Goal: Task Accomplishment & Management: Use online tool/utility

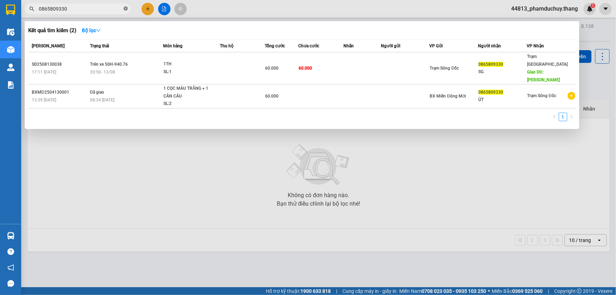
click at [125, 8] on icon "close-circle" at bounding box center [125, 8] width 4 height 4
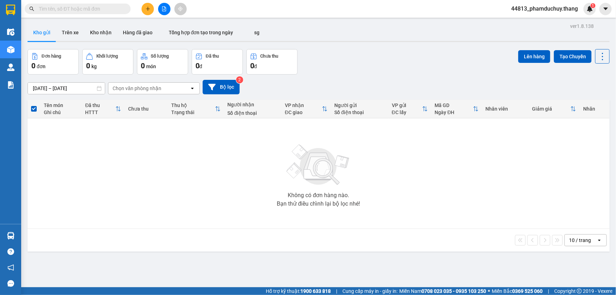
click at [117, 9] on input "text" at bounding box center [80, 9] width 83 height 8
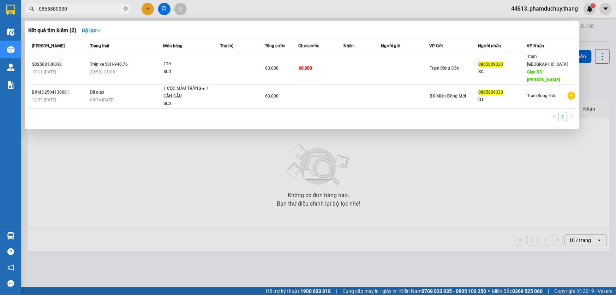
type input "0865809330"
drag, startPoint x: 66, startPoint y: 15, endPoint x: 47, endPoint y: 13, distance: 19.5
click at [43, 14] on div at bounding box center [308, 147] width 616 height 295
drag, startPoint x: 80, startPoint y: 7, endPoint x: 23, endPoint y: 7, distance: 57.1
click at [23, 7] on div "0865809330" at bounding box center [69, 9] width 138 height 11
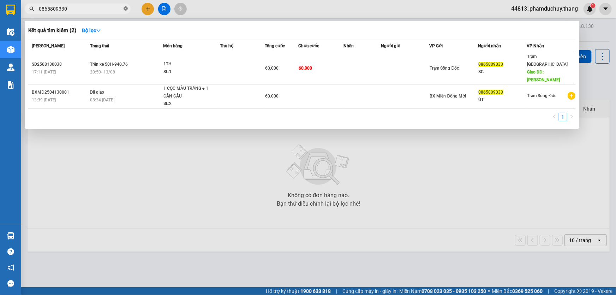
click at [124, 9] on icon "close-circle" at bounding box center [125, 8] width 4 height 4
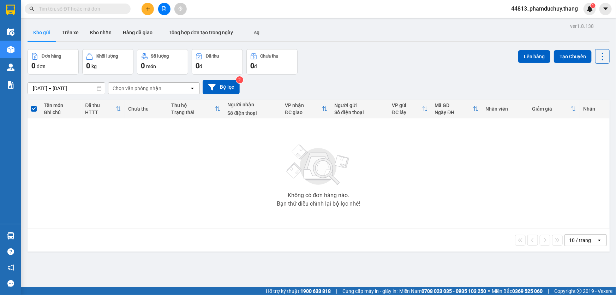
click at [120, 8] on input "text" at bounding box center [80, 9] width 83 height 8
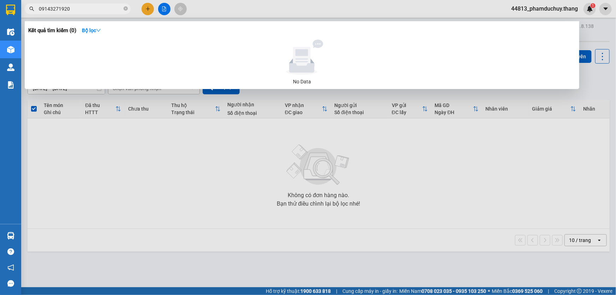
click at [50, 9] on input "09143271920" at bounding box center [80, 9] width 83 height 8
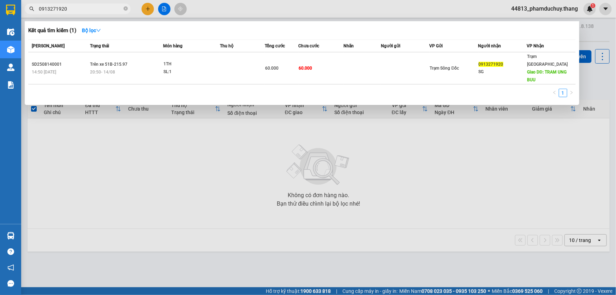
type input "0913271920"
drag, startPoint x: 87, startPoint y: 13, endPoint x: 61, endPoint y: 11, distance: 26.5
click at [61, 11] on span "0913271920" at bounding box center [78, 9] width 106 height 11
drag, startPoint x: 80, startPoint y: 7, endPoint x: 25, endPoint y: 14, distance: 55.1
click at [25, 14] on div "0913271920" at bounding box center [69, 9] width 138 height 11
